Goal: Use online tool/utility: Utilize a website feature to perform a specific function

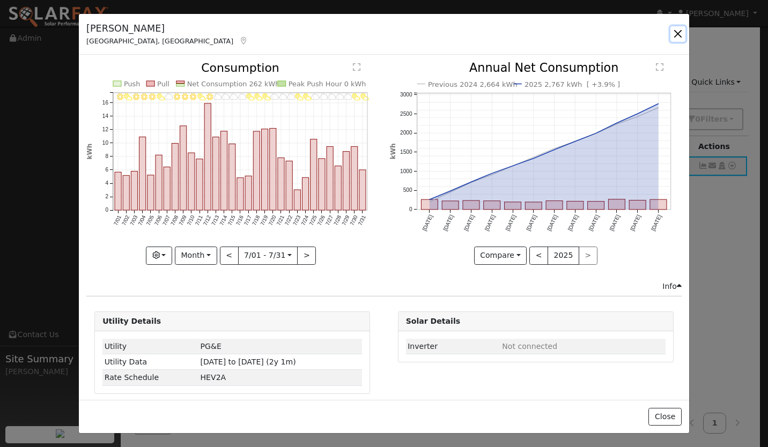
click at [679, 33] on button "button" at bounding box center [677, 33] width 15 height 15
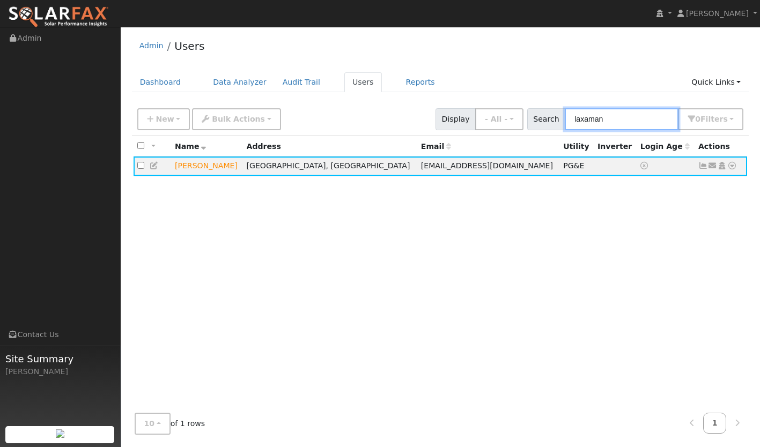
drag, startPoint x: 614, startPoint y: 123, endPoint x: 560, endPoint y: 120, distance: 54.2
click at [560, 120] on div "Search laxaman 0 Filter s My accounts Role Show - All - Show Leads Admin Billin…" at bounding box center [635, 119] width 217 height 22
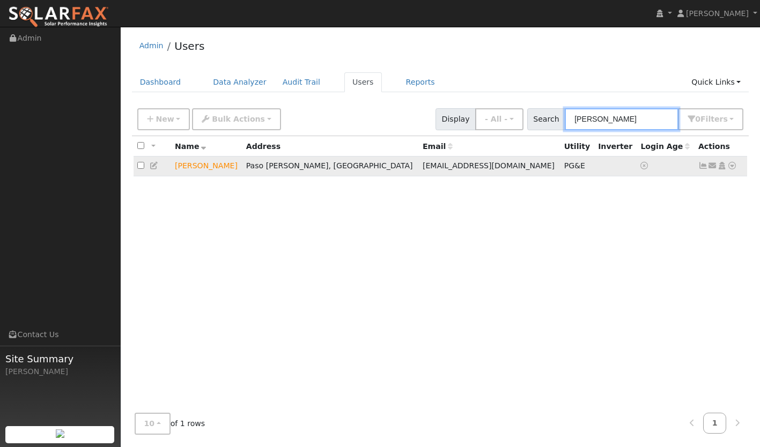
type input "[PERSON_NAME]"
click at [733, 164] on icon at bounding box center [732, 166] width 10 height 8
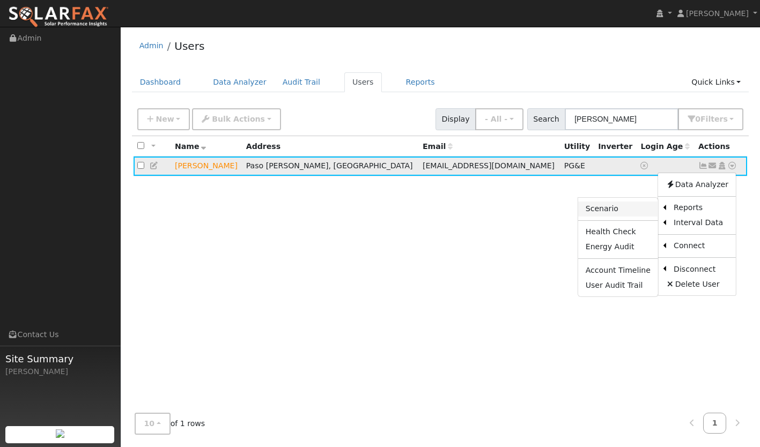
click at [619, 212] on link "Scenario" at bounding box center [618, 209] width 80 height 15
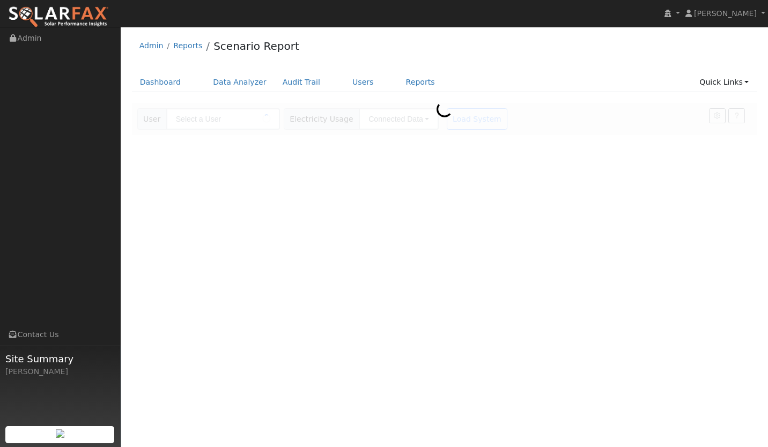
type input "[PERSON_NAME]"
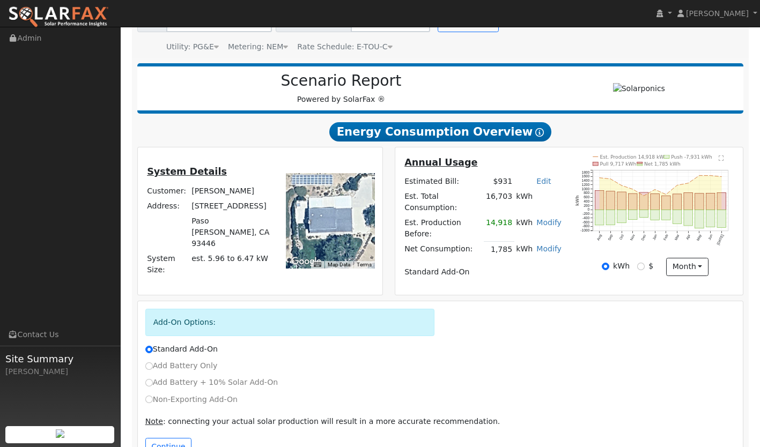
scroll to position [99, 0]
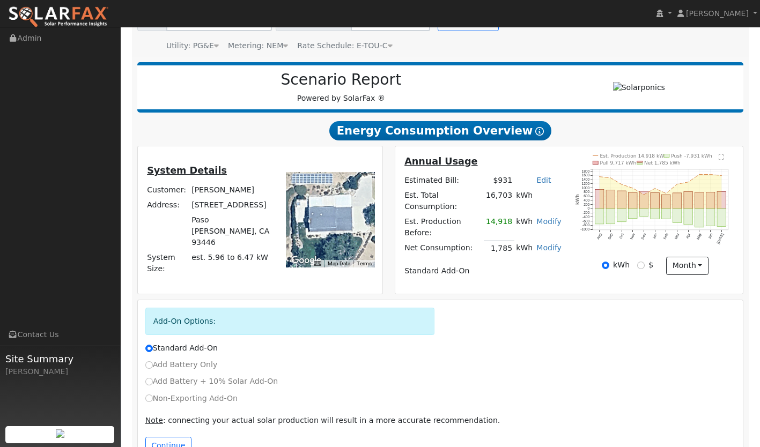
click at [198, 347] on div "Standard Add-On" at bounding box center [439, 351] width 601 height 17
click at [190, 359] on label "Add Battery Only" at bounding box center [181, 364] width 72 height 11
click at [153, 361] on input "Add Battery Only" at bounding box center [149, 365] width 8 height 8
radio input "true"
radio input "false"
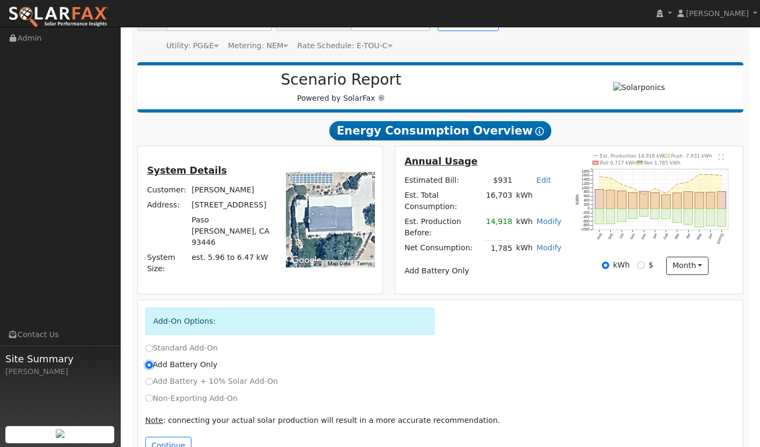
scroll to position [120, 0]
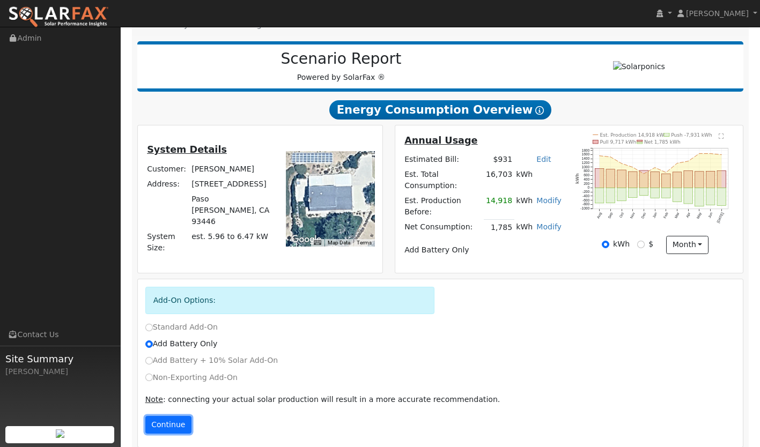
click at [162, 416] on button "Continue" at bounding box center [168, 425] width 46 height 18
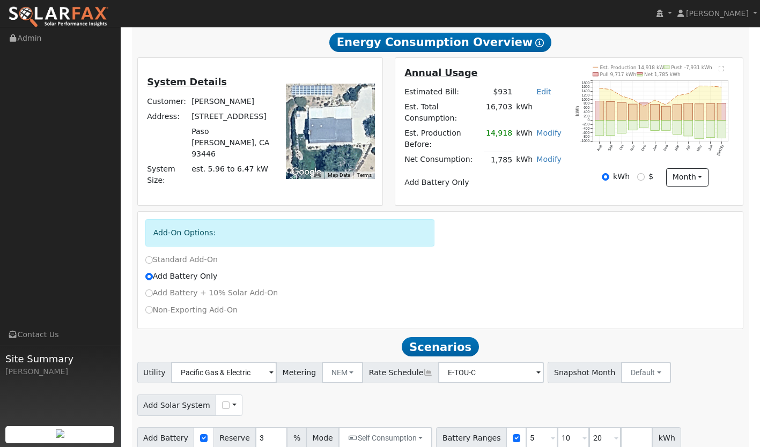
scroll to position [189, 0]
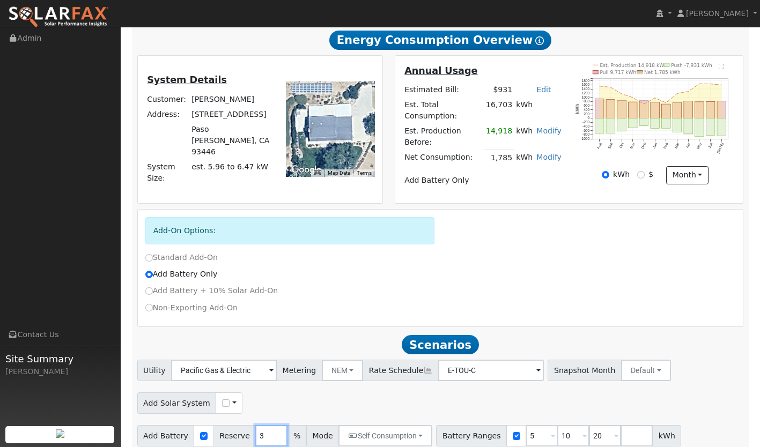
click at [255, 429] on input "3" at bounding box center [271, 435] width 32 height 21
type input "30"
click at [382, 425] on button "Self Consumption" at bounding box center [385, 435] width 94 height 21
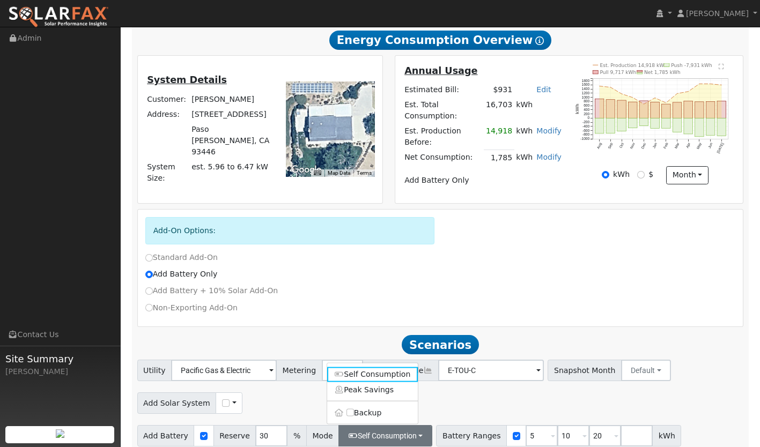
click at [452, 389] on div "Add Solar System Use CSV Data" at bounding box center [440, 401] width 610 height 25
click at [381, 429] on button "Self Consumption" at bounding box center [385, 435] width 94 height 21
click at [376, 382] on link "Peak Savings" at bounding box center [372, 389] width 91 height 15
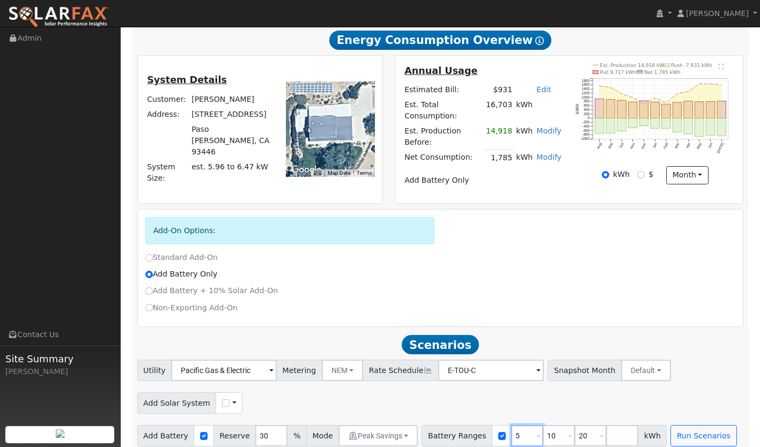
click at [511, 425] on input "5" at bounding box center [527, 435] width 32 height 21
type input "10"
type input "20"
type input "13.5"
click at [542, 425] on input "20" at bounding box center [558, 435] width 32 height 21
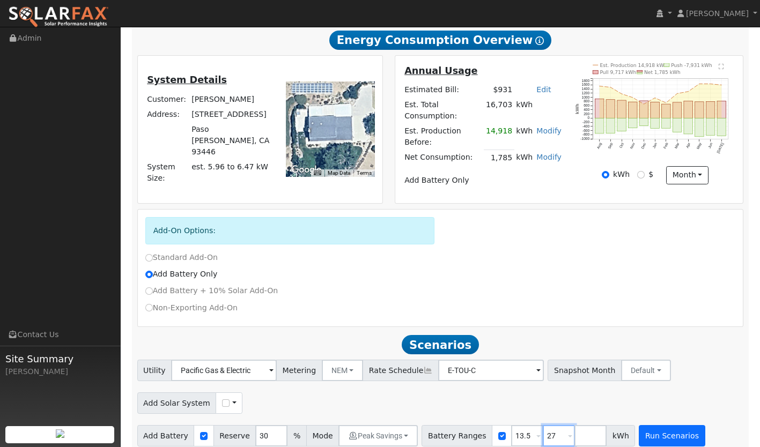
type input "27"
click at [667, 433] on button "Run Scenarios" at bounding box center [671, 435] width 66 height 21
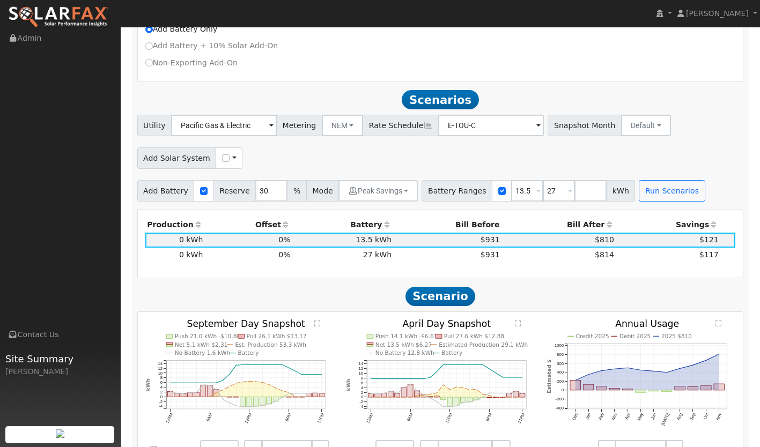
scroll to position [429, 0]
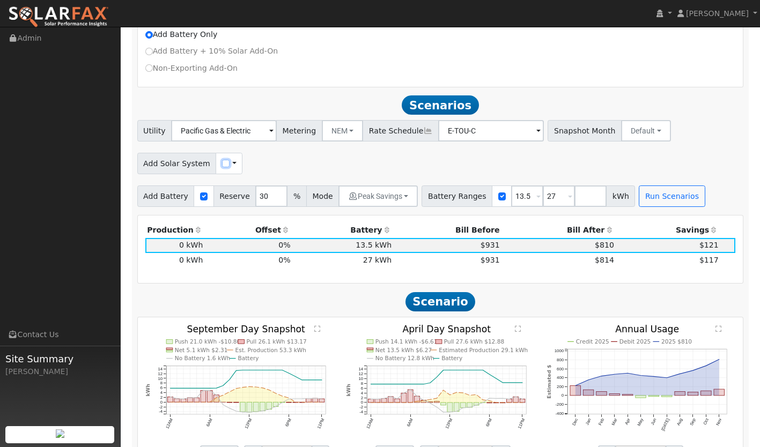
click at [222, 160] on input "checkbox" at bounding box center [226, 164] width 8 height 8
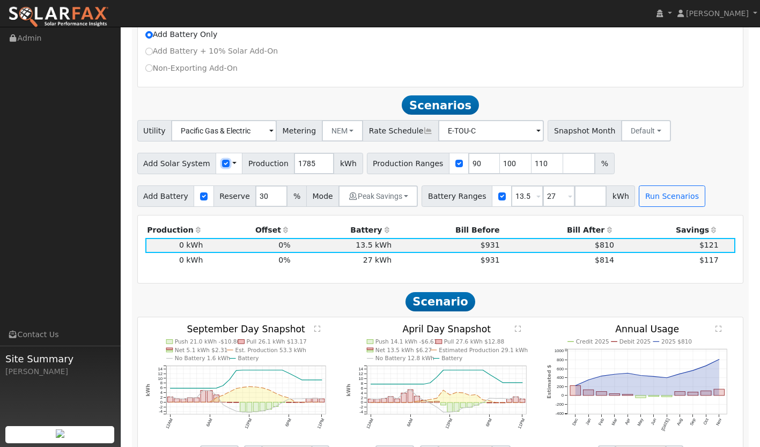
click at [222, 160] on input "checkbox" at bounding box center [226, 164] width 8 height 8
checkbox input "false"
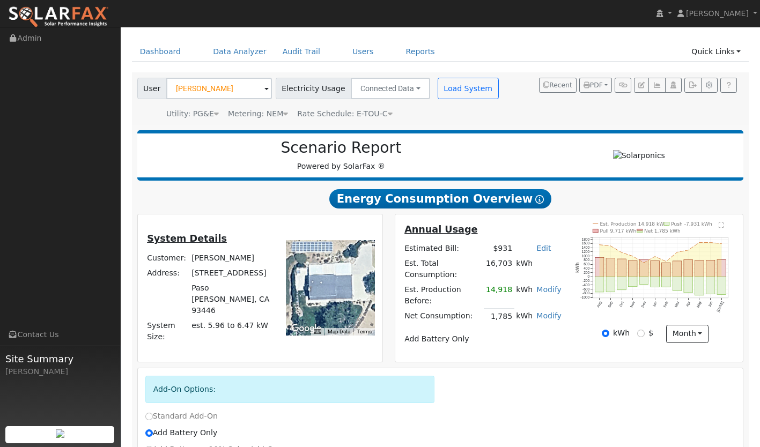
scroll to position [30, 0]
click at [587, 85] on icon "button" at bounding box center [586, 86] width 6 height 6
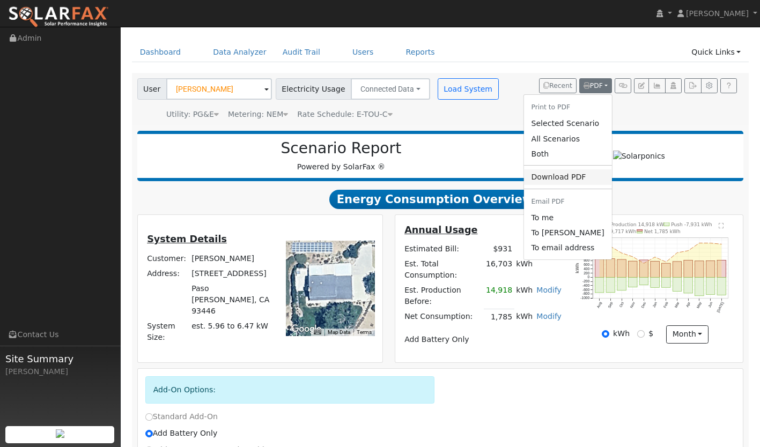
click at [566, 176] on link "Download PDF" at bounding box center [567, 176] width 88 height 15
